Goal: Task Accomplishment & Management: Use online tool/utility

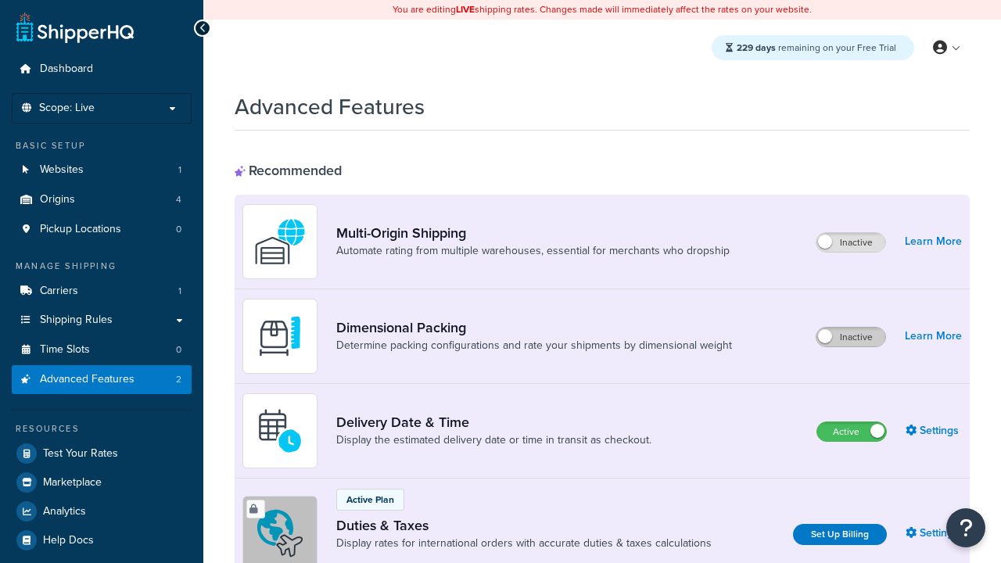
click at [850, 337] on label "Inactive" at bounding box center [850, 337] width 69 height 19
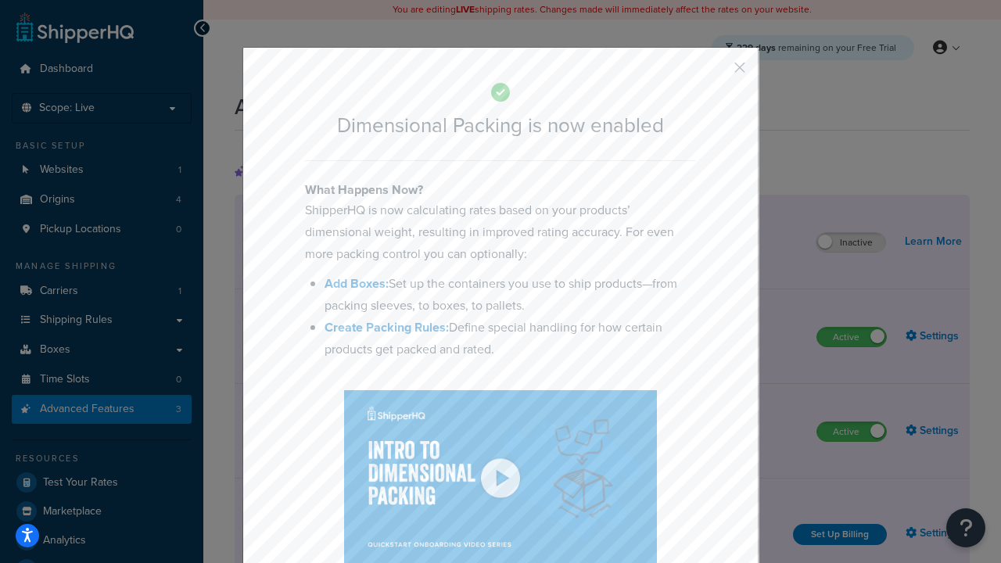
click at [716, 73] on button "button" at bounding box center [716, 73] width 4 height 4
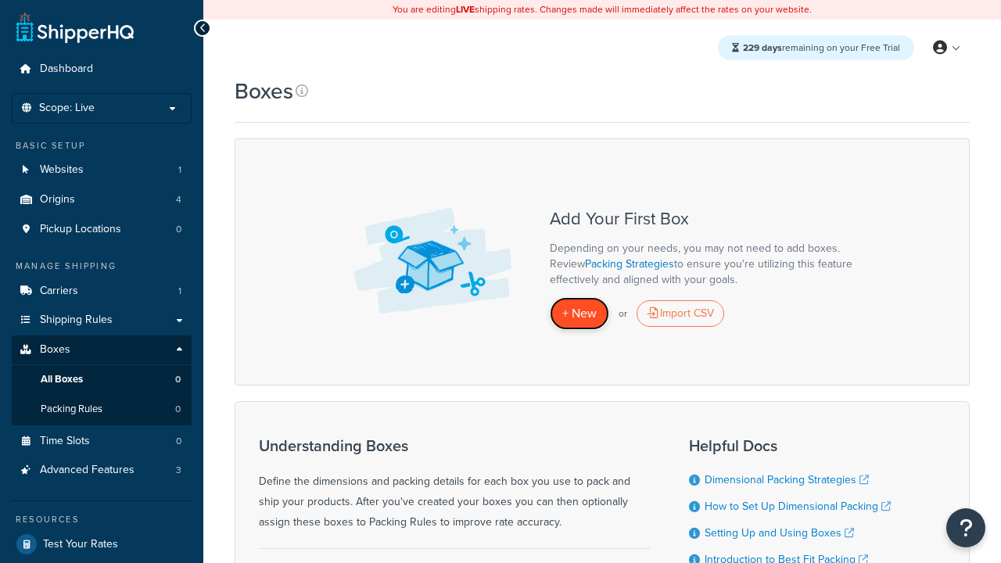
click at [579, 313] on span "+ New" at bounding box center [579, 313] width 34 height 18
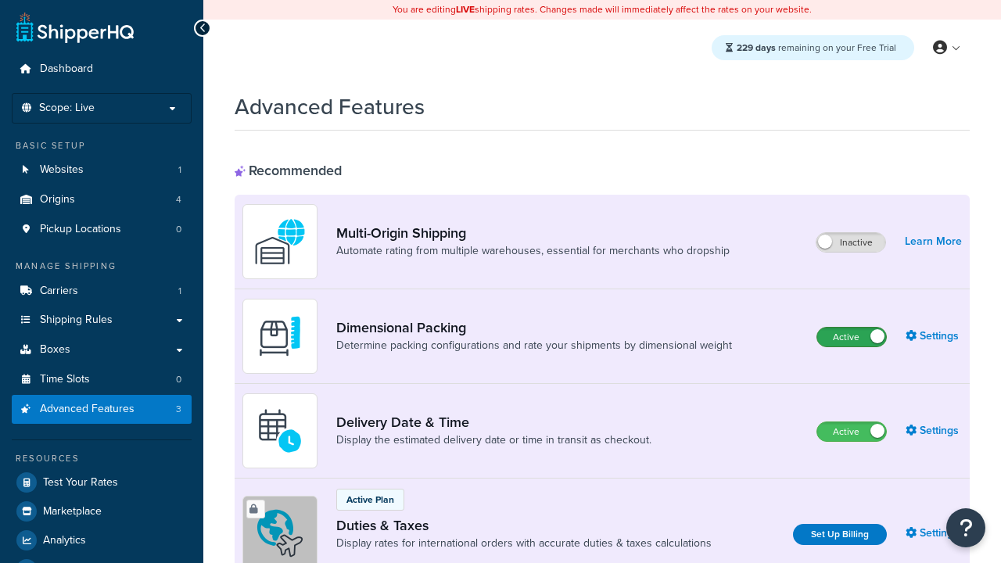
click at [851, 328] on label "Active" at bounding box center [851, 337] width 69 height 19
